Goal: Transaction & Acquisition: Purchase product/service

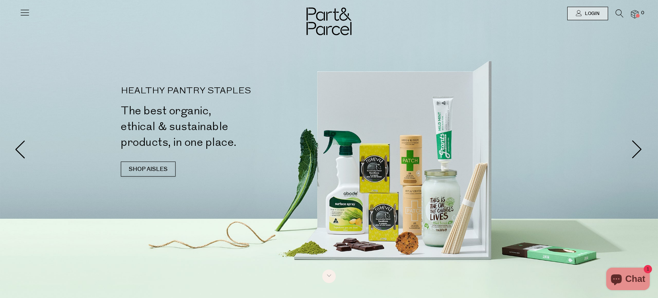
type input "[EMAIL_ADDRESS][DOMAIN_NAME]"
click at [617, 12] on icon at bounding box center [619, 13] width 8 height 8
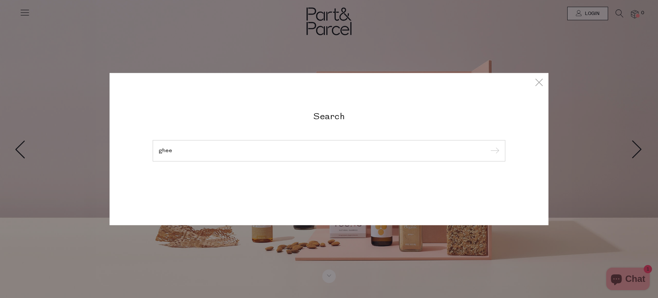
type input "ghee"
click at [493, 151] on input "submit" at bounding box center [493, 150] width 11 height 11
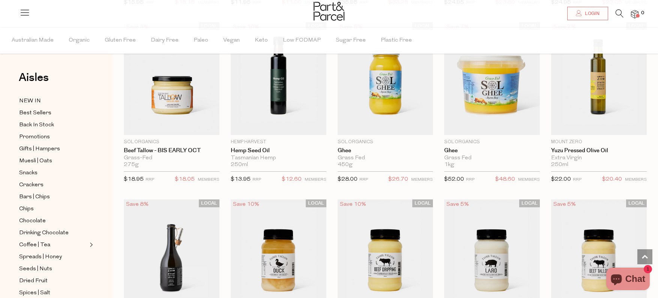
scroll to position [419, 0]
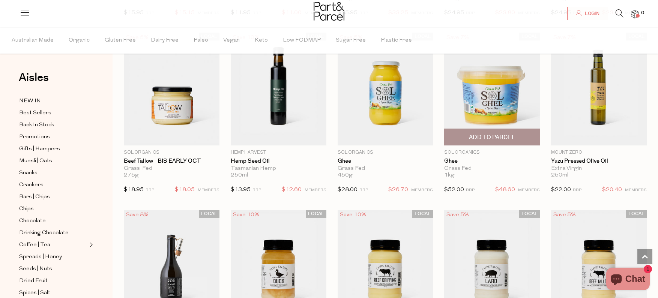
click at [494, 136] on span "Add To Parcel" at bounding box center [492, 137] width 46 height 8
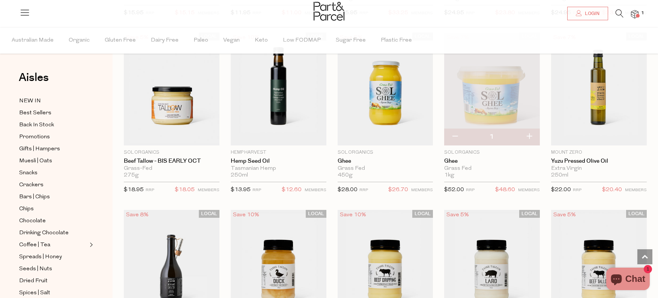
click at [618, 13] on icon at bounding box center [619, 13] width 8 height 8
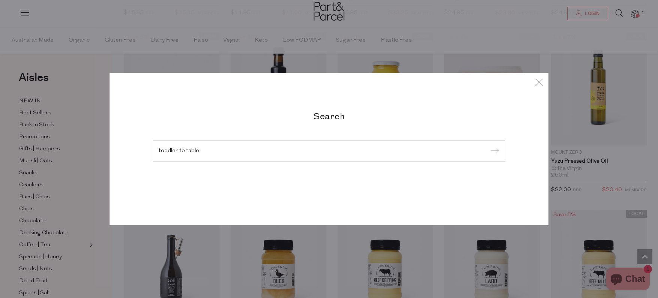
type input "toddler to table"
click at [493, 151] on input "submit" at bounding box center [493, 150] width 11 height 11
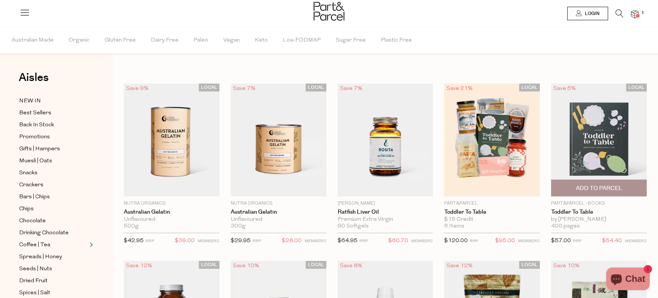
type input "[EMAIL_ADDRESS][DOMAIN_NAME]"
click at [598, 191] on span "Add To Parcel" at bounding box center [598, 188] width 46 height 8
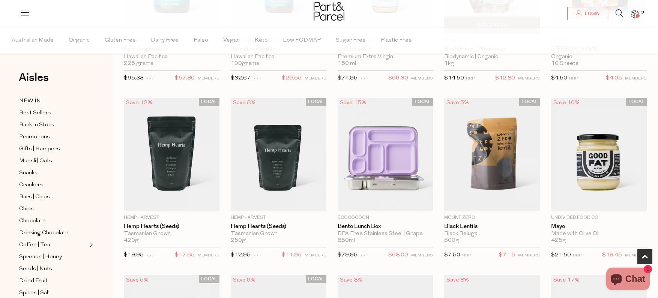
scroll to position [341, 0]
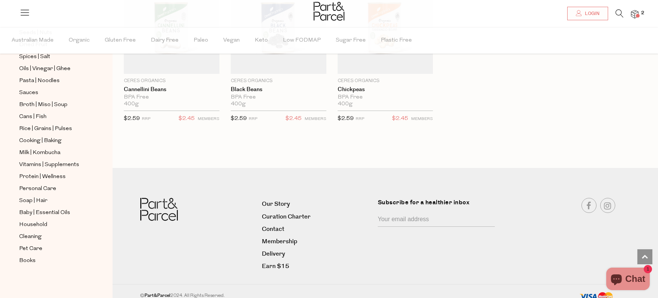
scroll to position [236, 0]
click at [30, 259] on span "Books" at bounding box center [27, 260] width 16 height 9
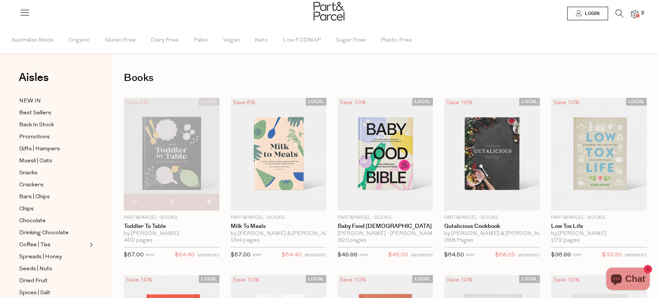
type input "[EMAIL_ADDRESS][DOMAIN_NAME]"
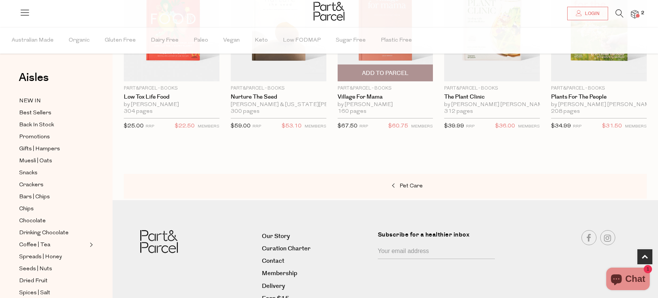
scroll to position [309, 0]
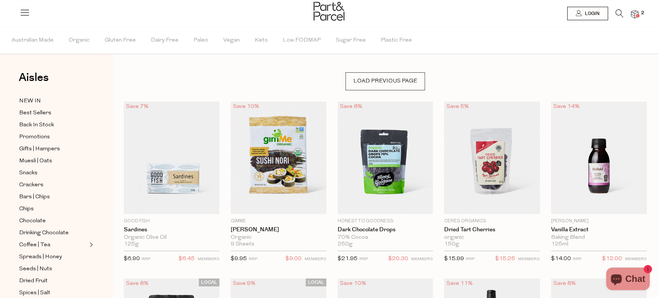
type input "[EMAIL_ADDRESS][DOMAIN_NAME]"
click at [518, 39] on ul "Australian Made Organic Gluten Free Dairy Free Paleo Vegan Keto Low FODMAP Suga…" at bounding box center [328, 40] width 657 height 27
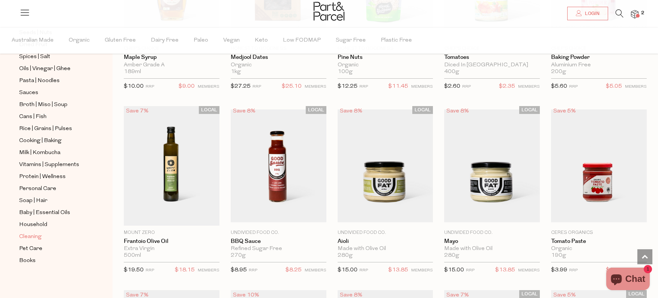
scroll to position [236, 0]
click at [25, 237] on span "Cleaning" at bounding box center [30, 236] width 22 height 9
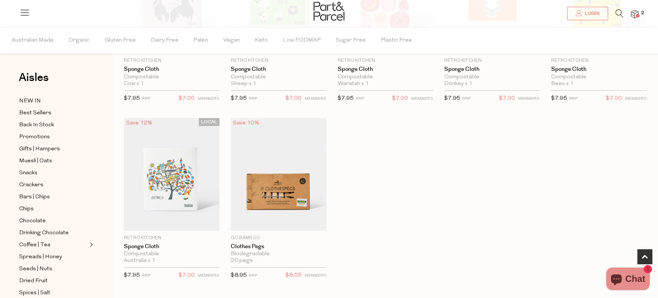
type input "[EMAIL_ADDRESS][DOMAIN_NAME]"
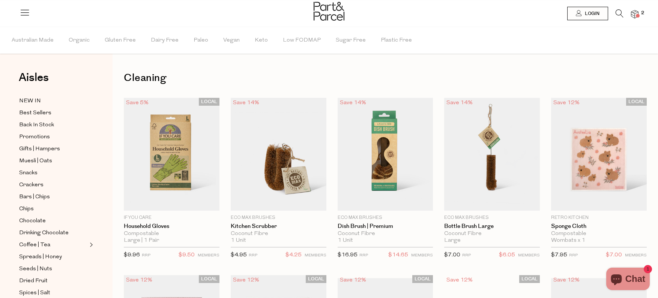
click at [616, 13] on icon at bounding box center [619, 13] width 8 height 8
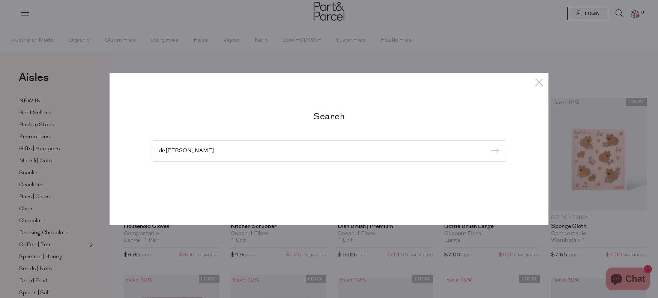
type input "dr bronners"
click at [493, 157] on input "submit" at bounding box center [493, 150] width 11 height 11
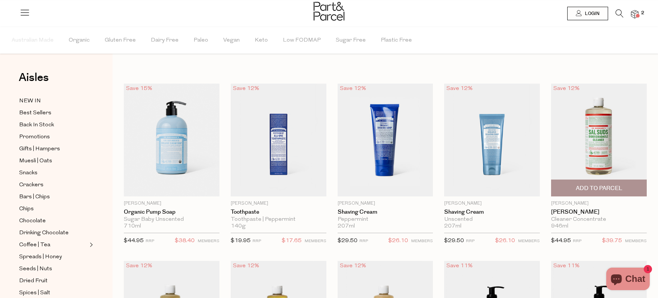
type input "[EMAIL_ADDRESS][DOMAIN_NAME]"
click at [584, 190] on span "Add To Parcel" at bounding box center [598, 188] width 46 height 8
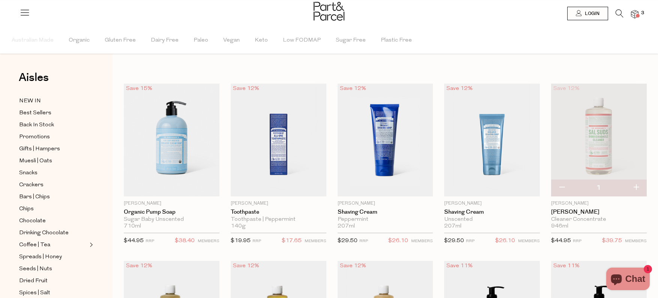
click at [632, 16] on img at bounding box center [634, 14] width 7 height 9
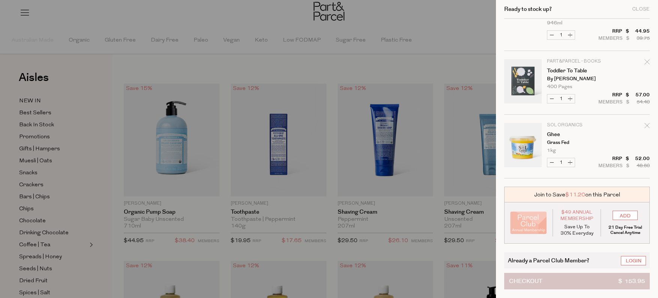
scroll to position [31, 0]
click at [555, 285] on button "Checkout $ 153.95" at bounding box center [576, 281] width 145 height 16
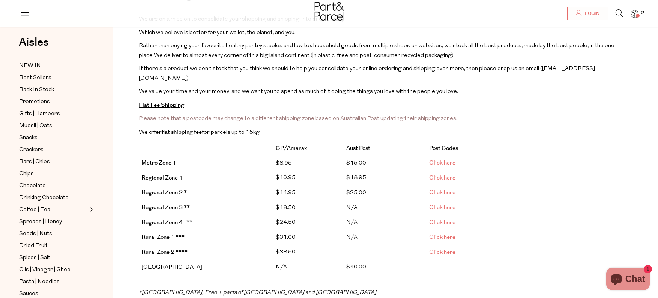
scroll to position [79, 0]
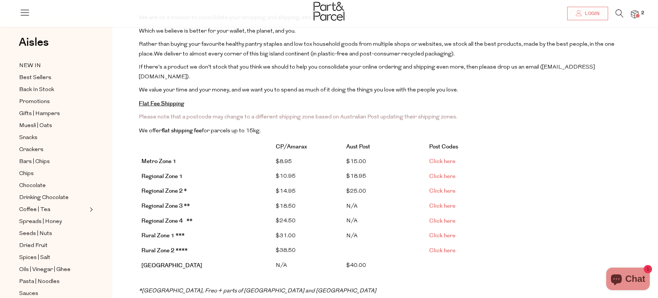
click at [446, 187] on span "Click here" at bounding box center [442, 191] width 26 height 8
click at [436, 172] on span "Click here" at bounding box center [442, 176] width 26 height 8
click at [619, 12] on icon at bounding box center [619, 13] width 8 height 8
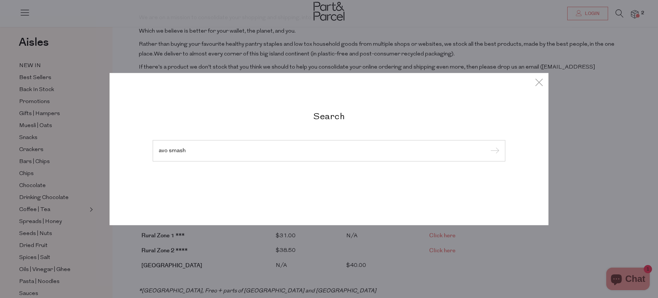
type input "avo smash"
click at [493, 151] on input "submit" at bounding box center [493, 150] width 11 height 11
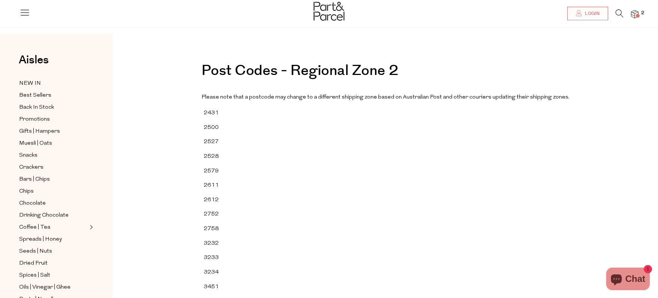
scroll to position [14, 0]
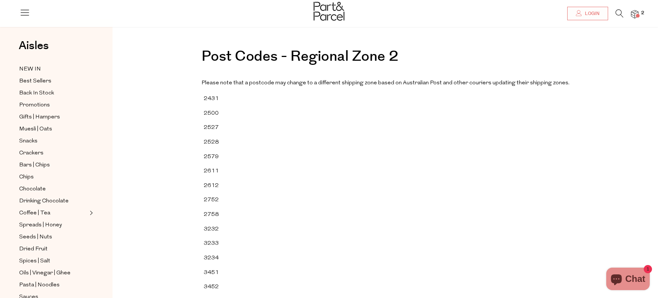
type input "[EMAIL_ADDRESS][DOMAIN_NAME]"
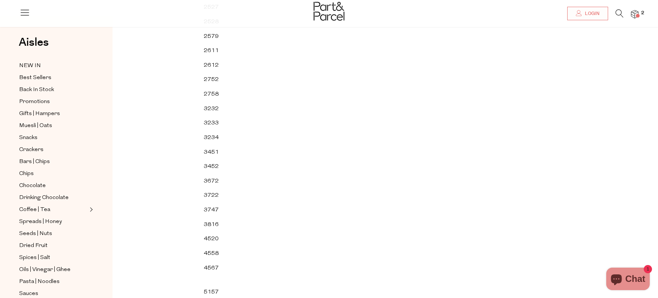
scroll to position [84, 0]
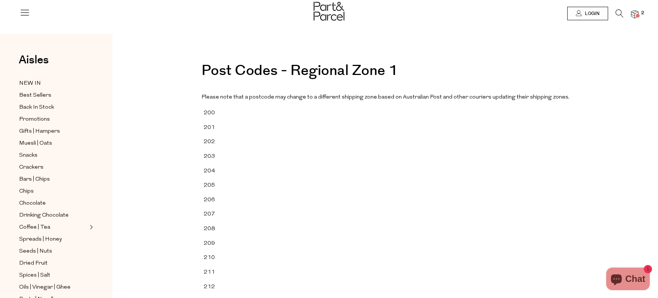
type input "[EMAIL_ADDRESS][DOMAIN_NAME]"
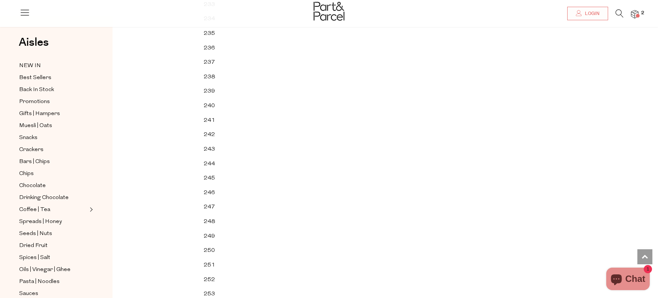
scroll to position [574, 0]
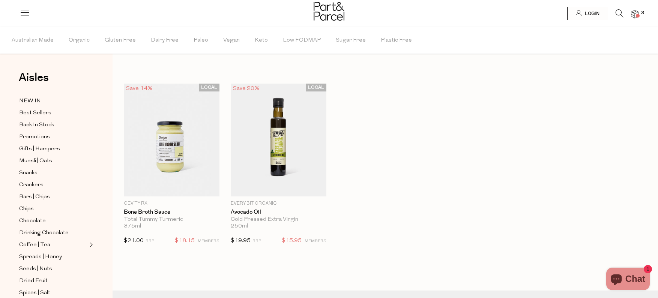
type input "[EMAIL_ADDRESS][DOMAIN_NAME]"
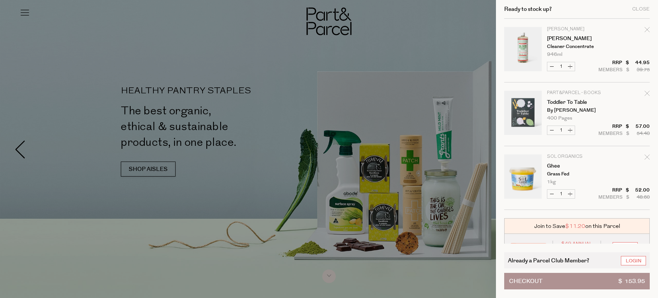
type input "[EMAIL_ADDRESS][DOMAIN_NAME]"
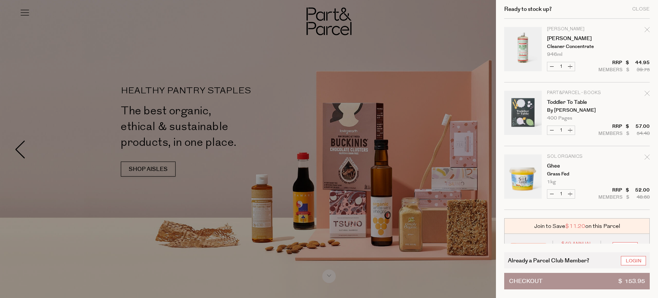
click at [646, 31] on icon "Remove Sal Suds" at bounding box center [646, 29] width 5 height 5
type input "Add Membership"
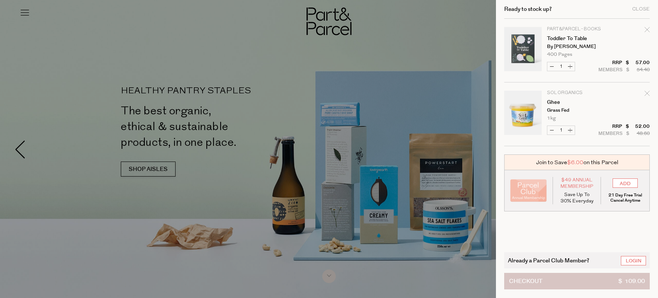
click at [560, 285] on button "Checkout $ 109.00" at bounding box center [576, 281] width 145 height 16
